Goal: Task Accomplishment & Management: Use online tool/utility

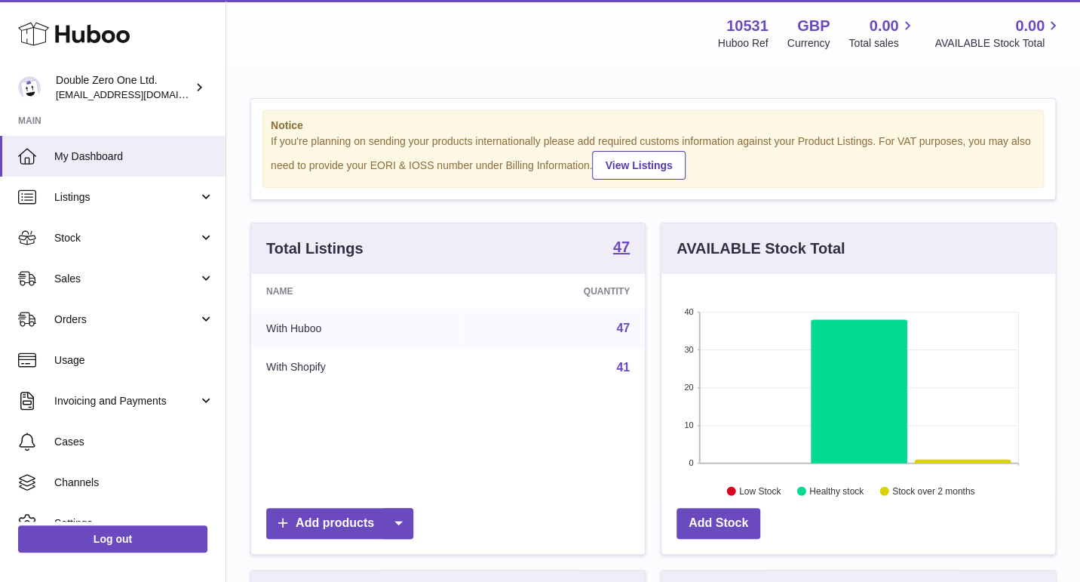
scroll to position [235, 394]
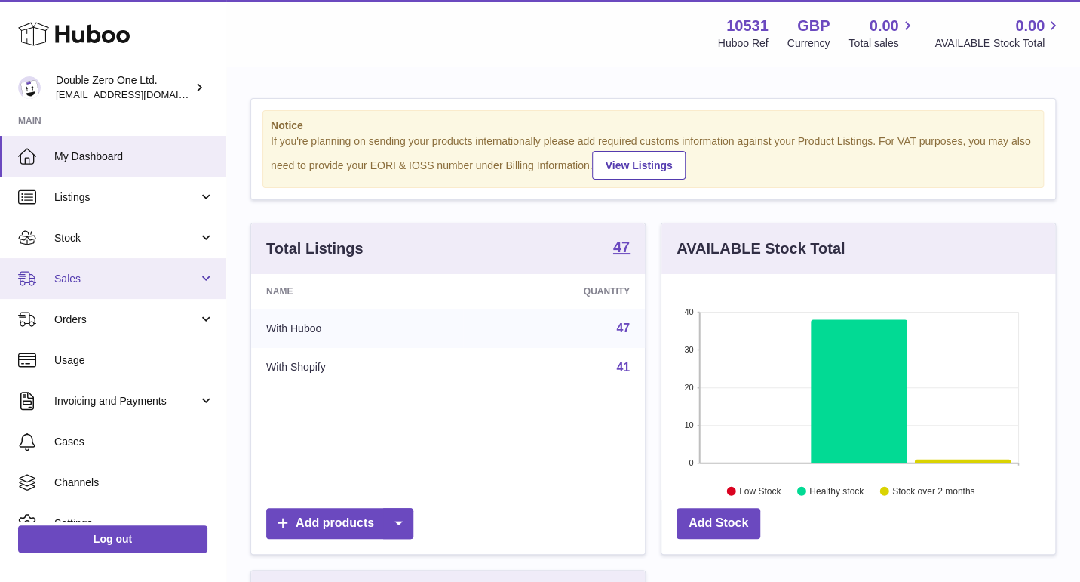
click at [115, 281] on span "Sales" at bounding box center [126, 279] width 144 height 14
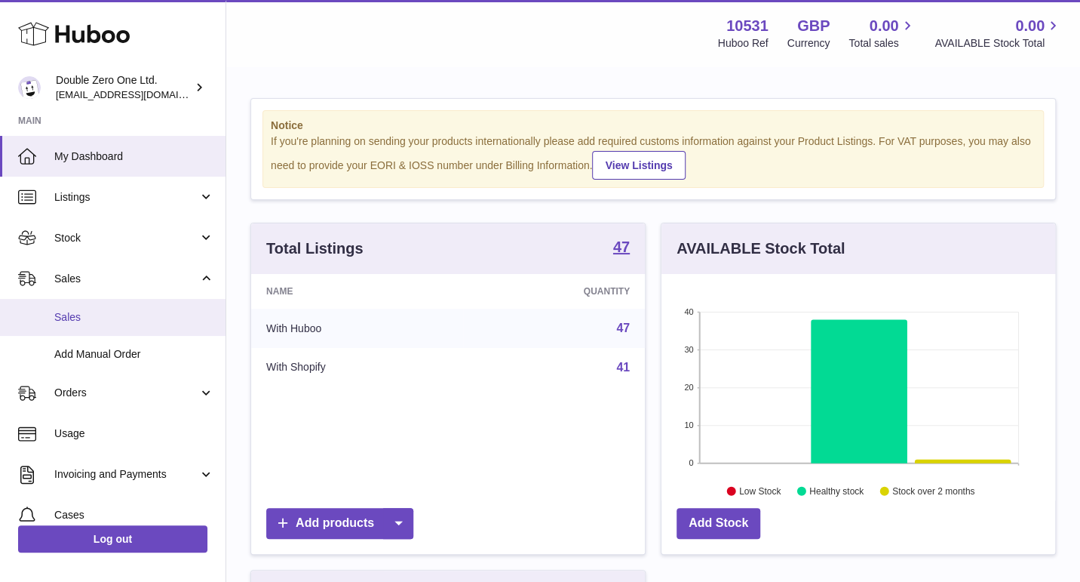
click at [106, 316] on span "Sales" at bounding box center [134, 317] width 160 height 14
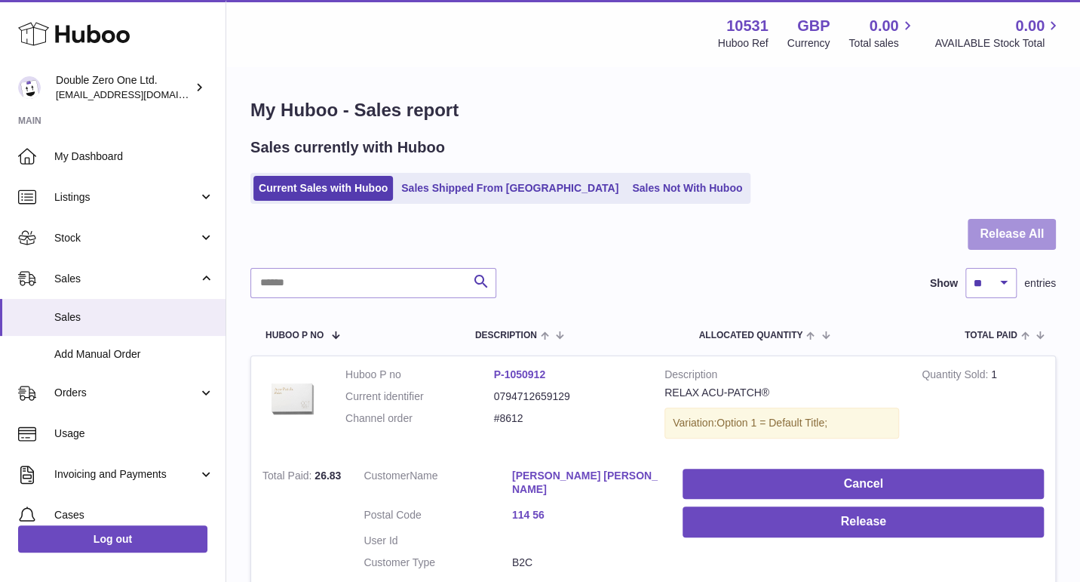
click at [1022, 229] on button "Release All" at bounding box center [1012, 234] width 88 height 31
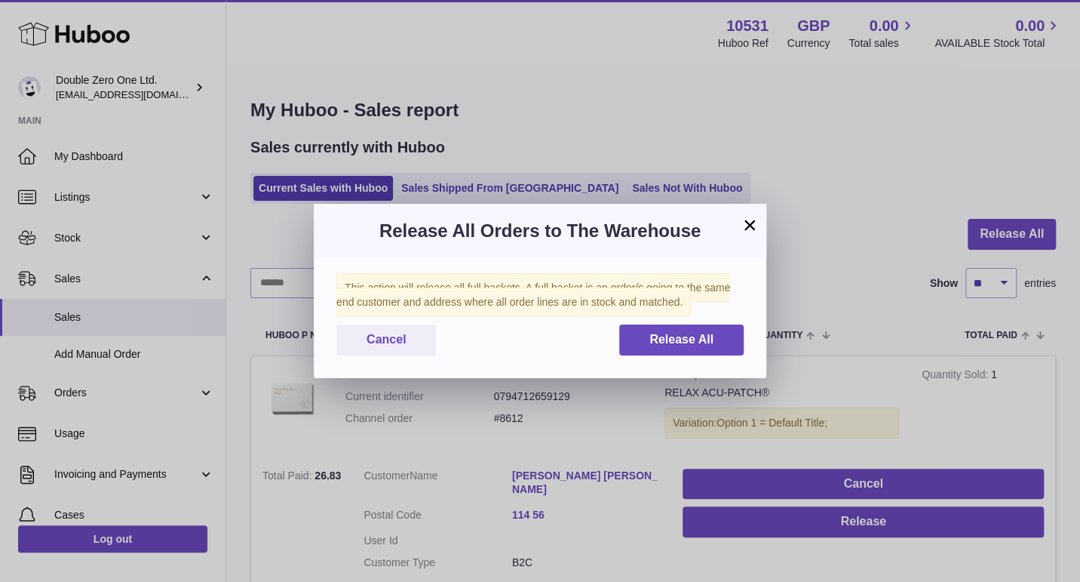
click at [693, 363] on div "This action will release all full baskets. A full basket is an order/s going to…" at bounding box center [540, 318] width 453 height 120
click at [696, 345] on span "Release All" at bounding box center [682, 339] width 64 height 13
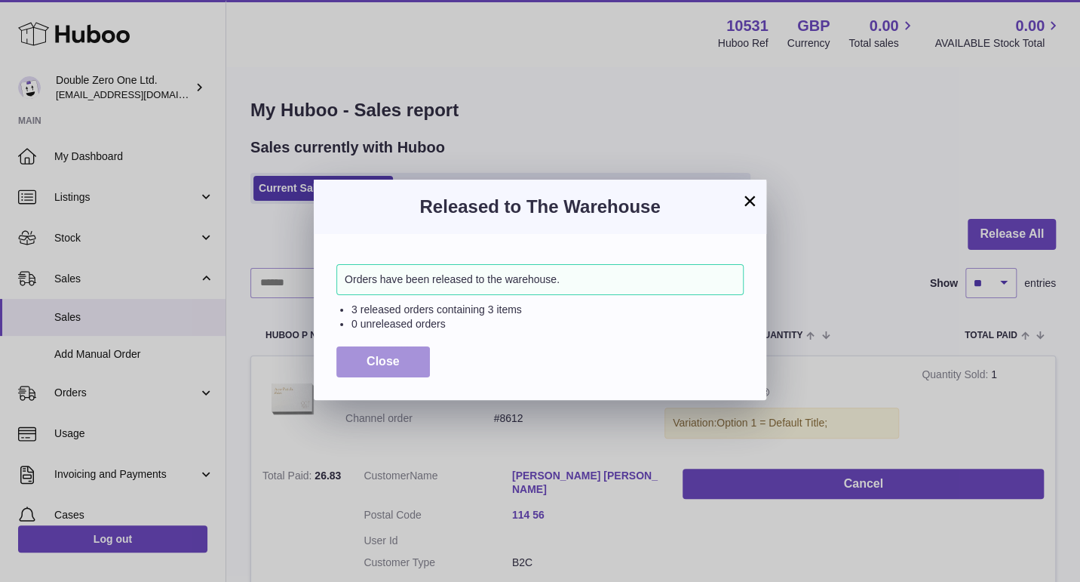
click at [406, 356] on button "Close" at bounding box center [383, 361] width 94 height 31
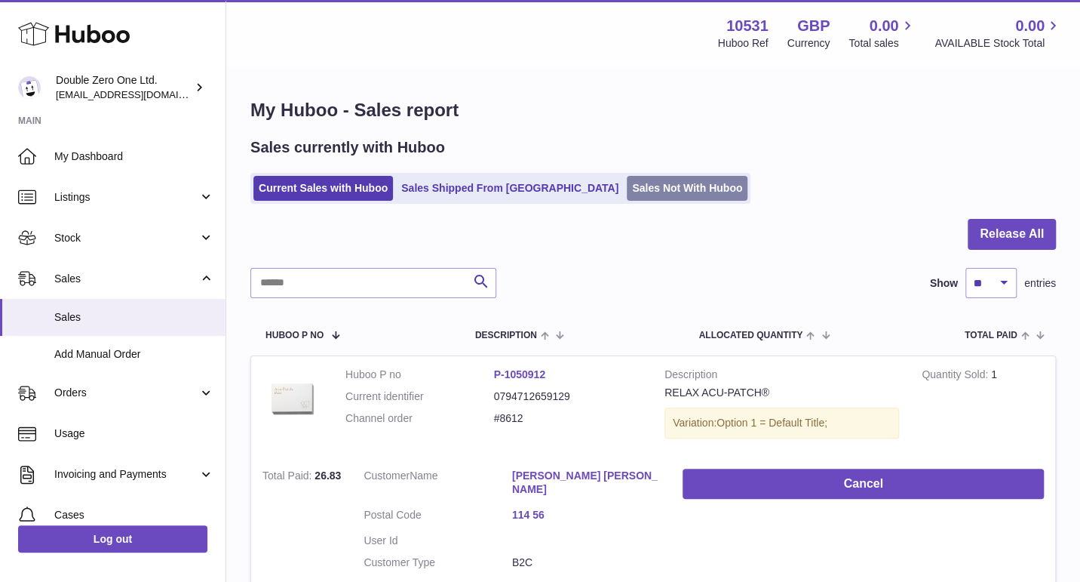
click at [627, 194] on link "Sales Not With Huboo" at bounding box center [687, 188] width 121 height 25
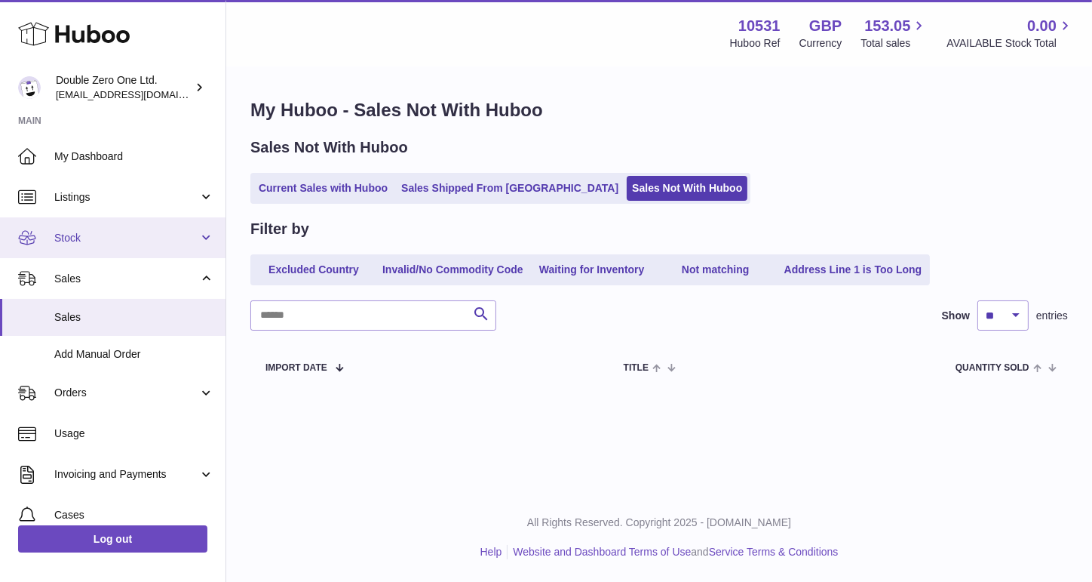
click at [135, 249] on link "Stock" at bounding box center [113, 237] width 226 height 41
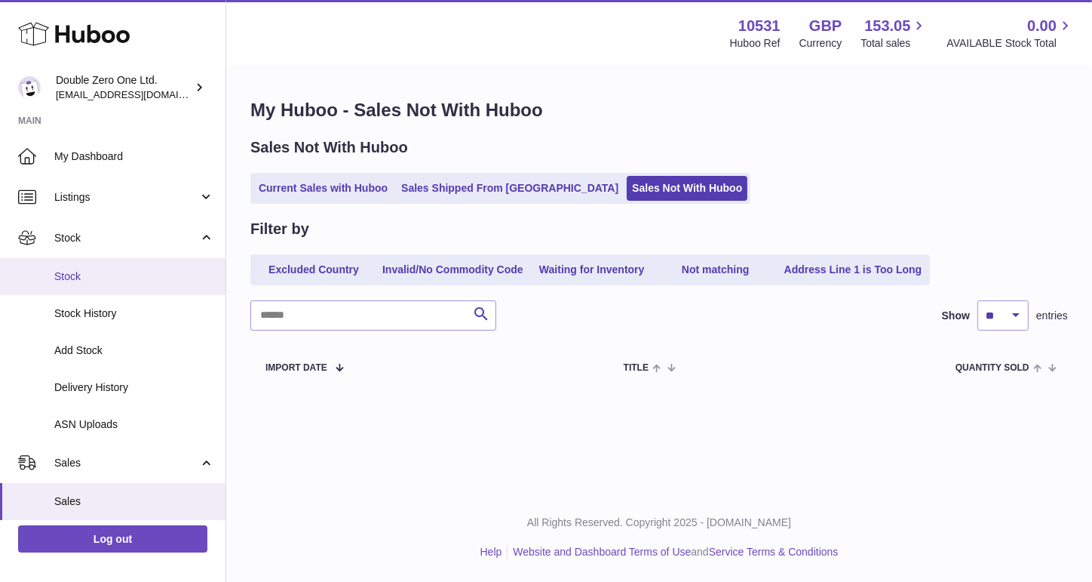
click at [113, 289] on link "Stock" at bounding box center [113, 276] width 226 height 37
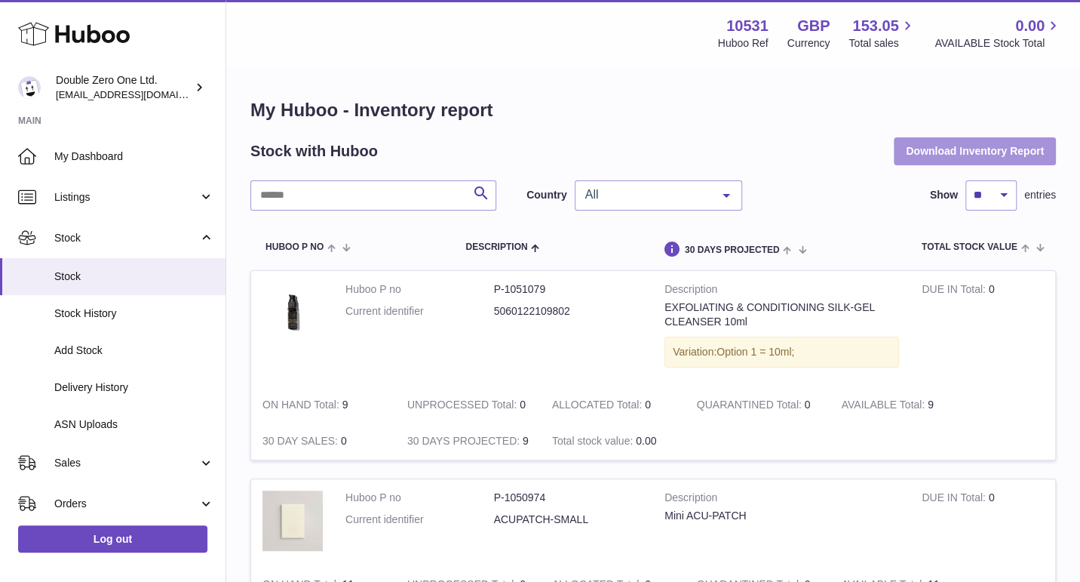
click at [920, 158] on button "Download Inventory Report" at bounding box center [975, 150] width 162 height 27
